Goal: Transaction & Acquisition: Purchase product/service

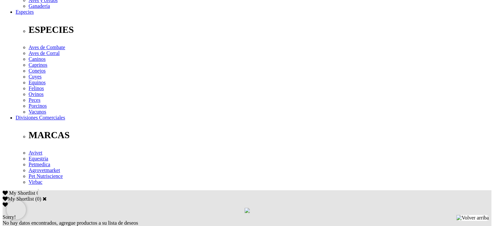
scroll to position [227, 0]
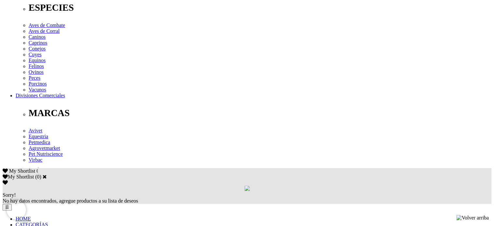
scroll to position [292, 0]
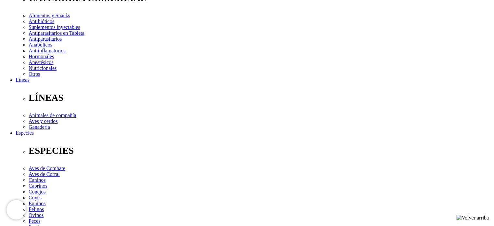
scroll to position [130, 0]
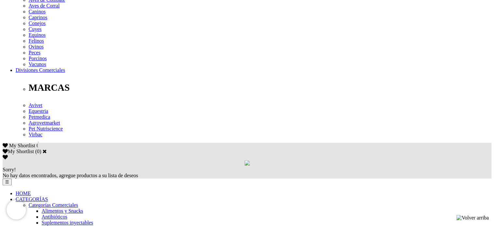
scroll to position [324, 0]
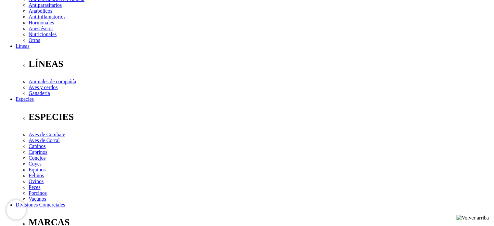
scroll to position [97, 0]
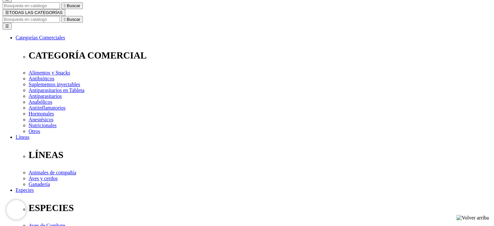
scroll to position [97, 0]
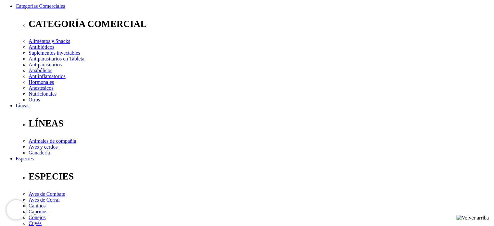
scroll to position [97, 0]
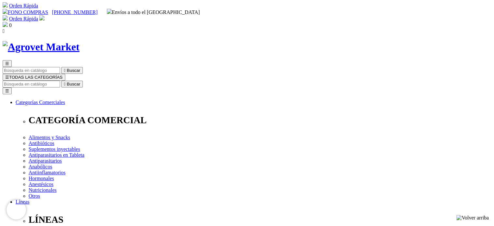
scroll to position [0, 0]
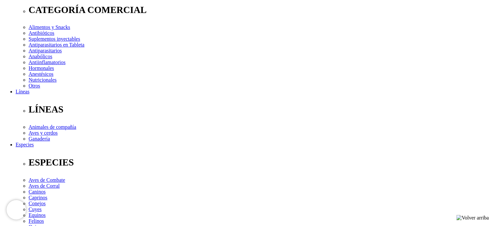
scroll to position [130, 0]
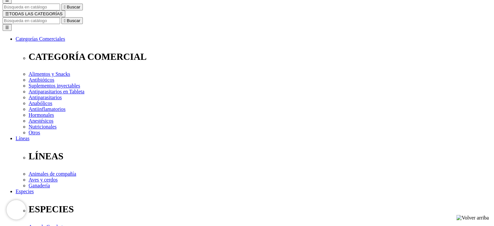
scroll to position [65, 0]
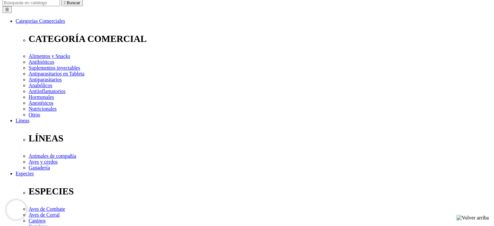
scroll to position [97, 0]
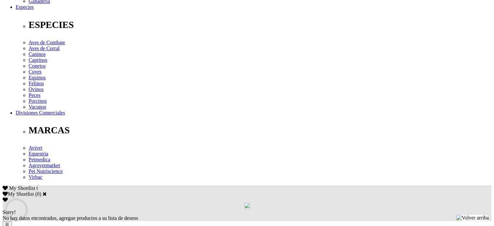
scroll to position [260, 0]
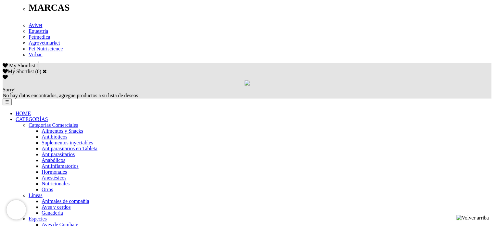
scroll to position [357, 0]
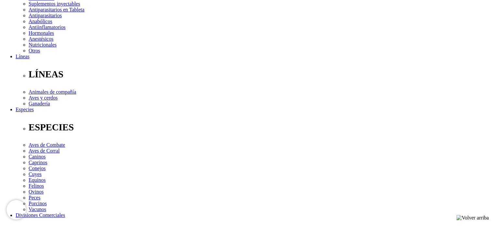
scroll to position [179, 0]
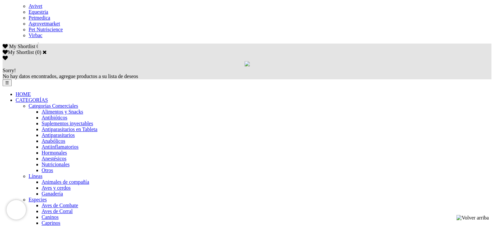
scroll to position [390, 0]
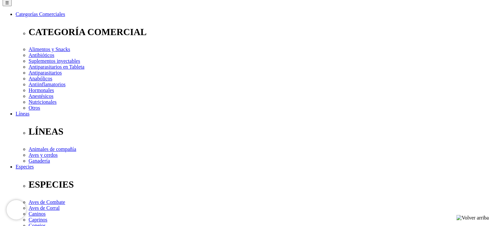
scroll to position [97, 0]
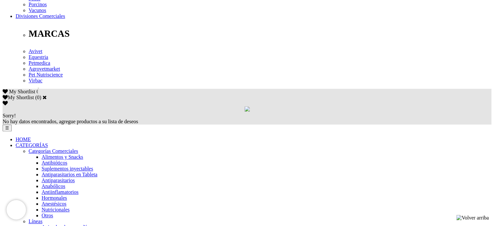
scroll to position [357, 0]
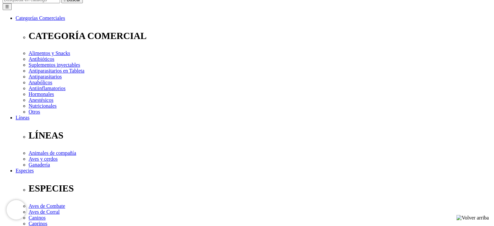
scroll to position [97, 0]
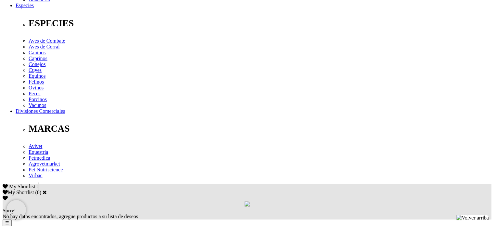
scroll to position [260, 0]
